Goal: Check status: Check status

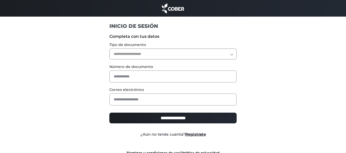
click at [231, 54] on select "**********" at bounding box center [172, 54] width 127 height 11
select select "***"
click at [109, 49] on select "**********" at bounding box center [172, 54] width 127 height 11
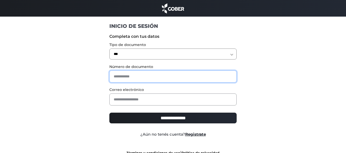
click at [192, 77] on input "text" at bounding box center [172, 77] width 127 height 12
type input "********"
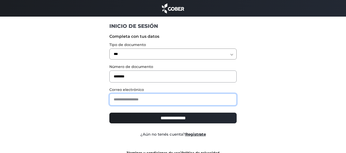
click at [175, 102] on input "email" at bounding box center [172, 100] width 127 height 12
type input "**********"
click at [109, 113] on input "**********" at bounding box center [172, 118] width 127 height 11
type input "**********"
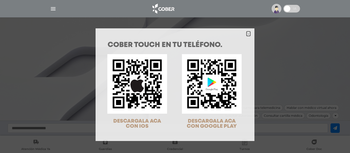
click at [246, 35] on icon "Close" at bounding box center [248, 34] width 4 height 4
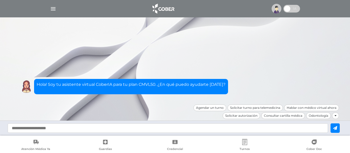
click at [247, 73] on div "Hola! Soy tu asistente virtual CoberIA para tu plan CMVL50. ¿En qué puedo ayuda…" at bounding box center [175, 80] width 328 height 49
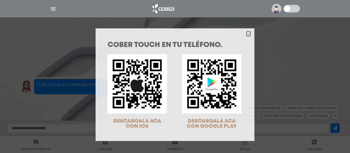
click at [246, 33] on polygon "Close" at bounding box center [248, 34] width 4 height 4
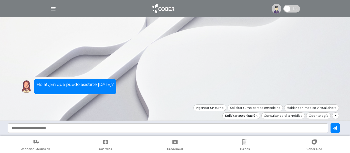
click at [244, 118] on div "Solicitar autorización" at bounding box center [241, 116] width 38 height 7
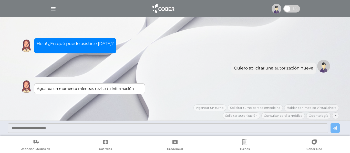
click at [276, 9] on img at bounding box center [277, 9] width 10 height 10
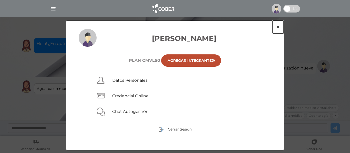
click at [278, 26] on button "×" at bounding box center [278, 27] width 11 height 13
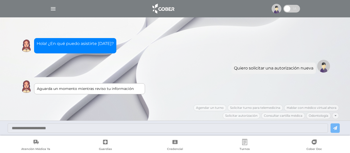
click at [273, 10] on img at bounding box center [277, 9] width 10 height 10
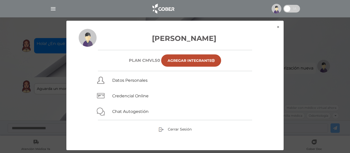
click at [273, 10] on img at bounding box center [277, 9] width 10 height 10
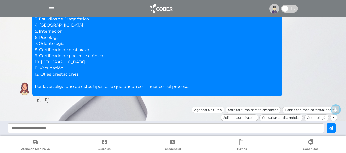
scroll to position [83, 0]
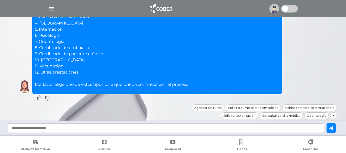
click at [335, 116] on div at bounding box center [333, 116] width 7 height 7
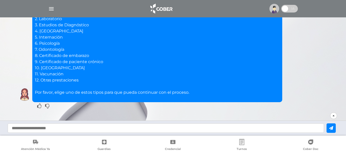
click at [333, 115] on icon at bounding box center [334, 116] width 2 height 3
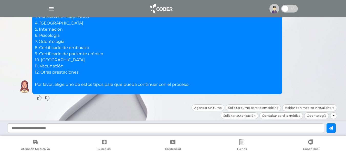
click at [333, 115] on icon at bounding box center [334, 116] width 2 height 3
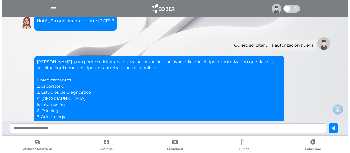
scroll to position [0, 0]
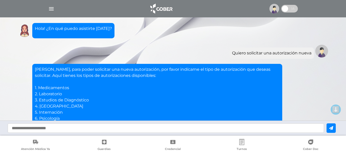
click at [51, 8] on img "button" at bounding box center [51, 9] width 6 height 6
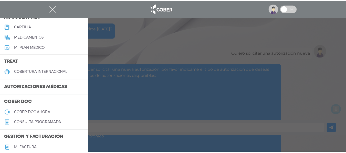
scroll to position [77, 0]
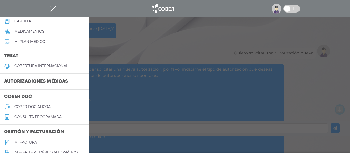
click at [19, 82] on h3 "Autorizaciones médicas" at bounding box center [36, 82] width 72 height 10
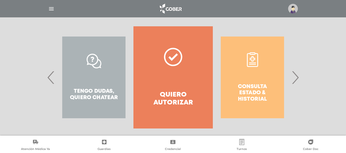
scroll to position [104, 0]
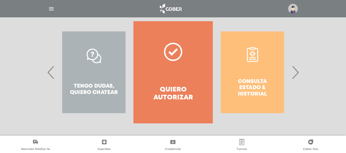
click at [246, 85] on div "Consulta estado & historial" at bounding box center [252, 72] width 79 height 102
click at [294, 73] on span "›" at bounding box center [295, 73] width 10 height 28
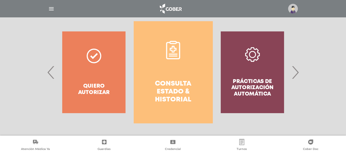
click at [181, 81] on h4 "Consulta estado & historial" at bounding box center [173, 92] width 61 height 24
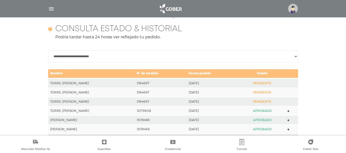
scroll to position [227, 0]
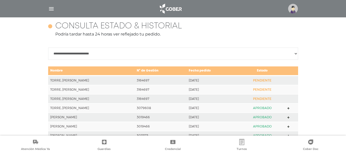
click at [105, 99] on td "TORRE, OSCAR NELSON" at bounding box center [91, 99] width 87 height 9
click at [262, 98] on td "PENDIENTE" at bounding box center [263, 99] width 46 height 9
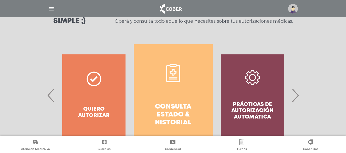
scroll to position [77, 0]
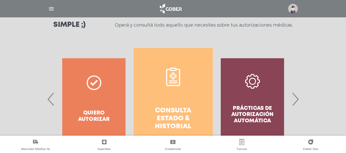
click at [250, 114] on div "Prácticas de autorización automática" at bounding box center [252, 99] width 79 height 102
click at [295, 99] on span "›" at bounding box center [295, 100] width 10 height 28
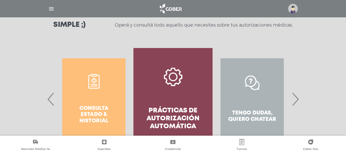
click at [156, 113] on h4 "Prácticas de autorización automática" at bounding box center [173, 119] width 61 height 24
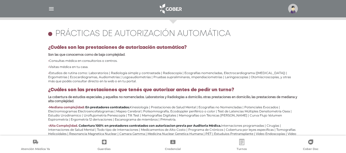
scroll to position [227, 0]
